Goal: Information Seeking & Learning: Learn about a topic

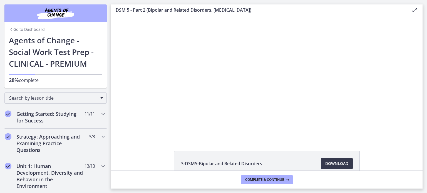
scroll to position [23, 0]
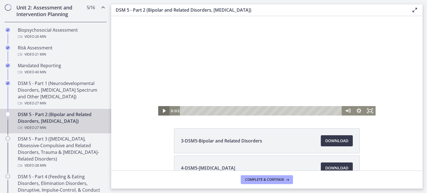
click at [160, 109] on icon "Play Video" at bounding box center [163, 110] width 11 height 9
click at [370, 111] on icon "Fullscreen" at bounding box center [369, 110] width 11 height 9
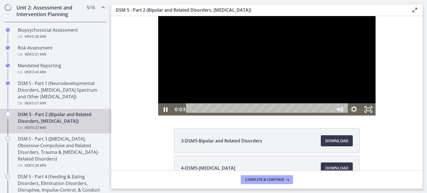
scroll to position [0, 0]
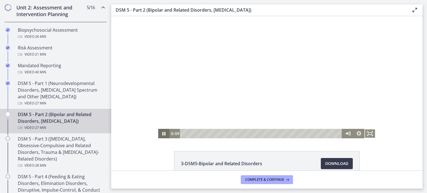
click at [160, 134] on icon "Pause" at bounding box center [163, 133] width 11 height 9
click at [368, 133] on icon "Fullscreen" at bounding box center [369, 133] width 11 height 9
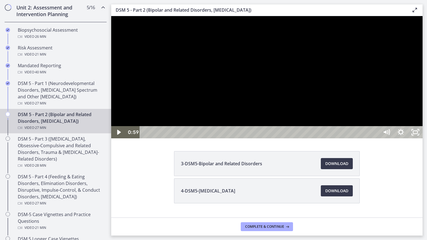
click at [273, 138] on div at bounding box center [266, 77] width 311 height 122
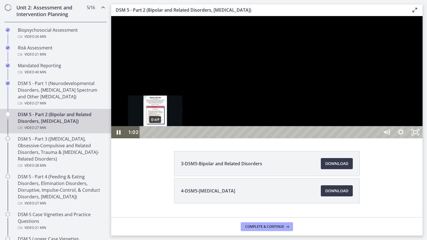
click at [155, 138] on div "0:49" at bounding box center [260, 132] width 231 height 12
click at [152, 138] on div "0:35" at bounding box center [260, 132] width 231 height 12
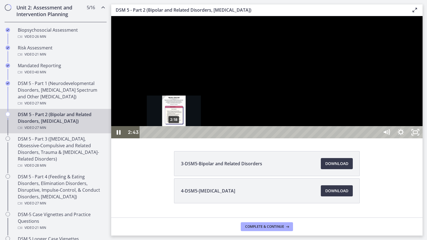
click at [174, 138] on div "2:18" at bounding box center [260, 132] width 231 height 12
click at [171, 138] on div "2:03" at bounding box center [260, 132] width 231 height 12
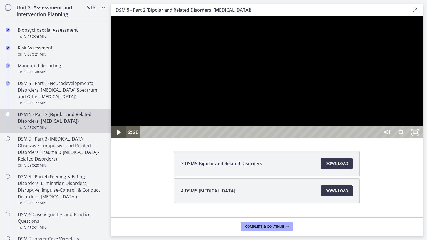
click at [119, 135] on icon "Play Video" at bounding box center [119, 132] width 4 height 5
click at [111, 126] on button "Pause" at bounding box center [118, 132] width 14 height 12
click at [111, 126] on button "Play Video" at bounding box center [118, 132] width 14 height 12
click at [111, 126] on button "Pause" at bounding box center [118, 132] width 14 height 12
click at [111, 126] on button "Play Video" at bounding box center [118, 132] width 14 height 12
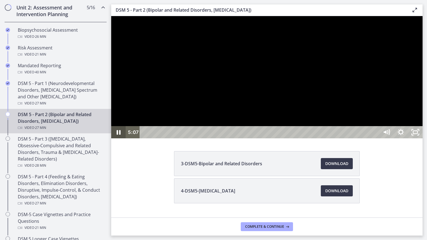
click at [111, 126] on button "Pause" at bounding box center [118, 132] width 14 height 12
click at [119, 135] on icon "Play Video" at bounding box center [119, 132] width 4 height 5
click at [117, 138] on icon "Pause" at bounding box center [118, 132] width 14 height 12
click at [119, 135] on icon "Play Video" at bounding box center [119, 132] width 4 height 6
click at [111, 126] on button "Pause" at bounding box center [118, 132] width 14 height 12
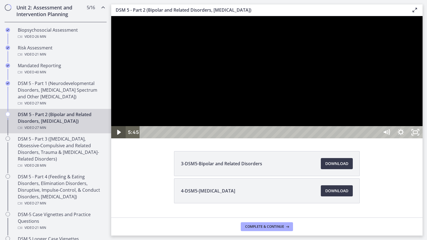
click at [111, 126] on button "Play Video" at bounding box center [118, 132] width 14 height 12
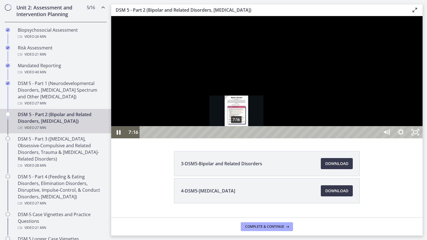
click at [237, 138] on div "7:16" at bounding box center [260, 132] width 231 height 12
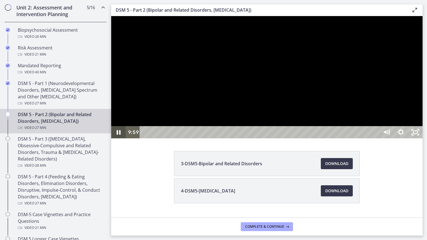
click at [117, 135] on icon "Pause" at bounding box center [119, 132] width 4 height 5
click at [409, 135] on div at bounding box center [266, 77] width 311 height 122
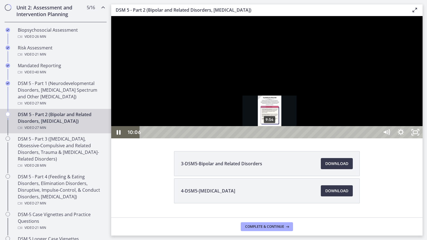
click at [270, 138] on div "9:54" at bounding box center [260, 132] width 231 height 12
click at [269, 134] on div "Playbar" at bounding box center [269, 132] width 4 height 4
click at [267, 134] on div "Playbar" at bounding box center [267, 132] width 4 height 4
click at [265, 138] on div "9:31" at bounding box center [260, 132] width 231 height 12
click at [268, 138] on div "9:46" at bounding box center [260, 132] width 231 height 12
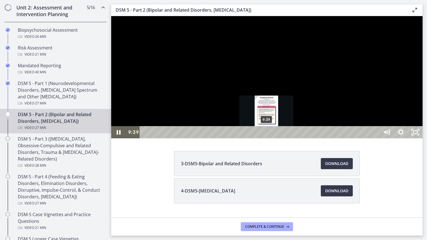
click at [267, 134] on div "Playbar" at bounding box center [266, 132] width 4 height 4
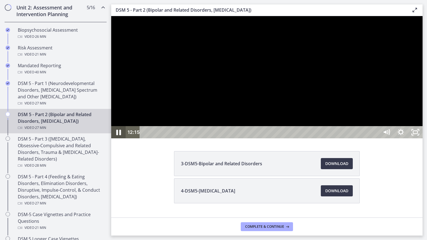
click at [118, 140] on icon "Pause" at bounding box center [118, 132] width 17 height 15
click at [118, 135] on icon "Play Video" at bounding box center [119, 132] width 4 height 5
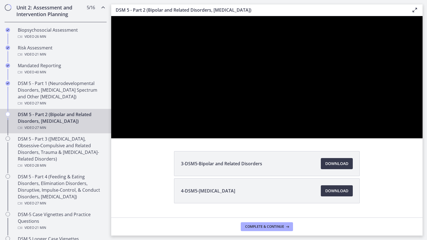
click at [111, 126] on button "Pause" at bounding box center [118, 132] width 14 height 12
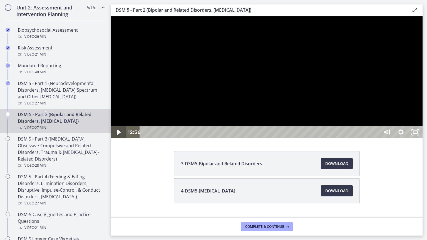
click at [120, 138] on icon "Play Video" at bounding box center [119, 132] width 14 height 12
click at [119, 135] on icon "Pause" at bounding box center [118, 133] width 5 height 6
click at [119, 135] on icon "Play Video" at bounding box center [119, 132] width 4 height 6
click at [119, 135] on icon "Pause" at bounding box center [119, 132] width 4 height 5
click at [119, 135] on icon "Play Video" at bounding box center [119, 132] width 4 height 5
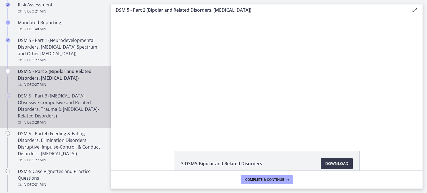
scroll to position [238, 0]
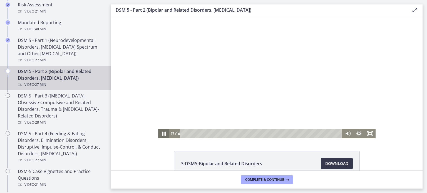
click at [164, 135] on icon "Pause" at bounding box center [163, 133] width 13 height 11
click at [366, 131] on icon "Fullscreen" at bounding box center [369, 133] width 13 height 11
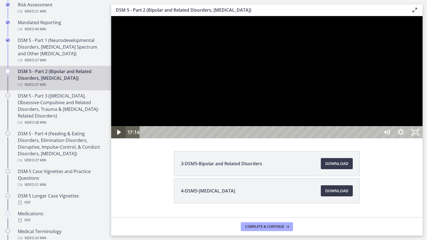
click at [117, 135] on icon "Play Video" at bounding box center [119, 132] width 4 height 5
click at [117, 135] on icon "Pause" at bounding box center [118, 133] width 5 height 6
click at [117, 135] on icon "Play Video" at bounding box center [119, 132] width 4 height 5
click at [111, 126] on button "Pause" at bounding box center [118, 132] width 14 height 12
click at [117, 135] on icon "Play Video" at bounding box center [119, 132] width 4 height 5
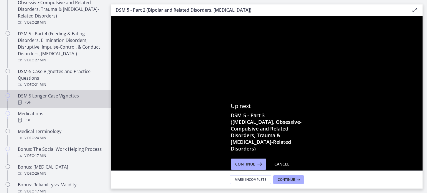
scroll to position [338, 0]
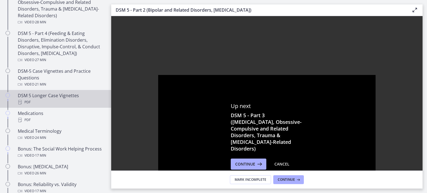
click at [52, 96] on div "DSM 5 Longer Case Vignettes PDF" at bounding box center [61, 98] width 87 height 13
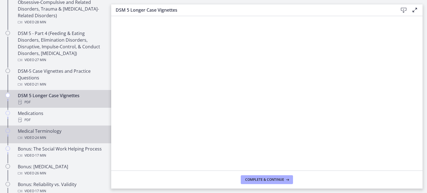
click at [42, 136] on span "· 24 min" at bounding box center [40, 137] width 12 height 7
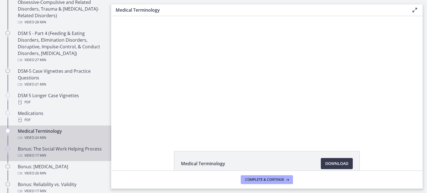
click at [56, 152] on div "Bonus: The Social Work Helping Process Video · 17 min" at bounding box center [61, 152] width 87 height 13
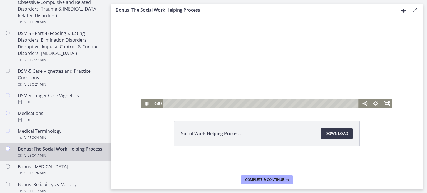
scroll to position [32, 0]
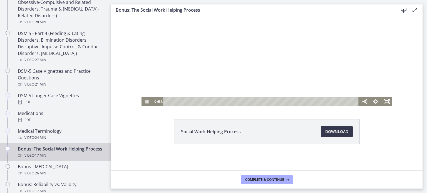
click at [174, 100] on div "Playbar" at bounding box center [261, 101] width 189 height 9
click at [187, 101] on div "2:01" at bounding box center [261, 101] width 189 height 9
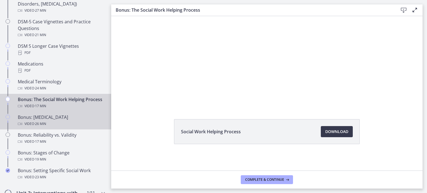
scroll to position [388, 0]
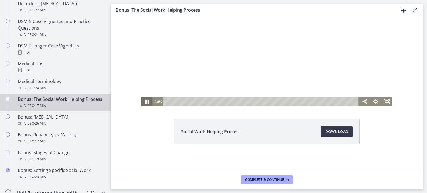
click at [145, 101] on icon "Pause" at bounding box center [146, 101] width 13 height 11
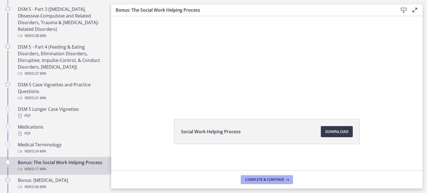
scroll to position [325, 0]
click at [224, 162] on div "Social Work Helping Process Download Opens in a new window" at bounding box center [266, 145] width 194 height 52
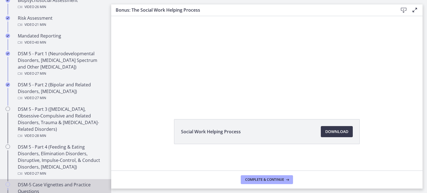
scroll to position [224, 0]
